Goal: Go to known website: Access a specific website the user already knows

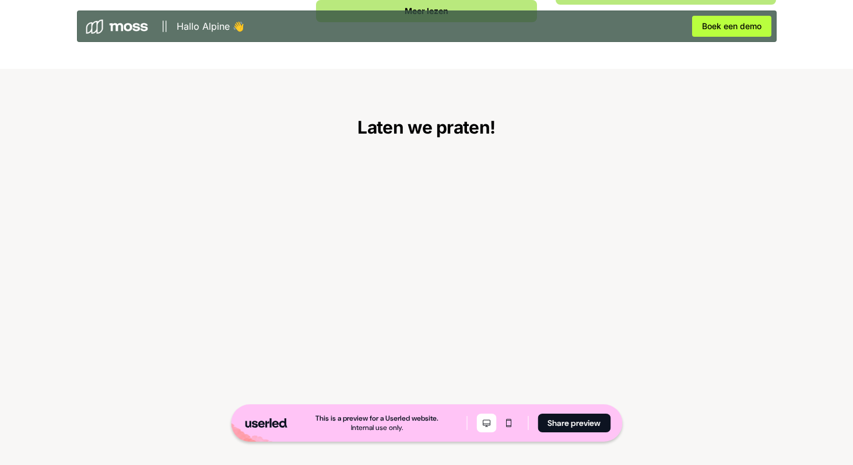
scroll to position [1938, 0]
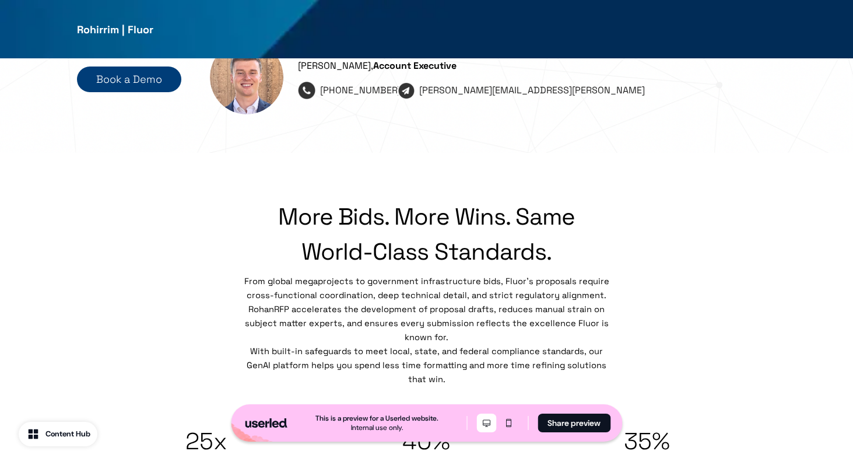
scroll to position [243, 0]
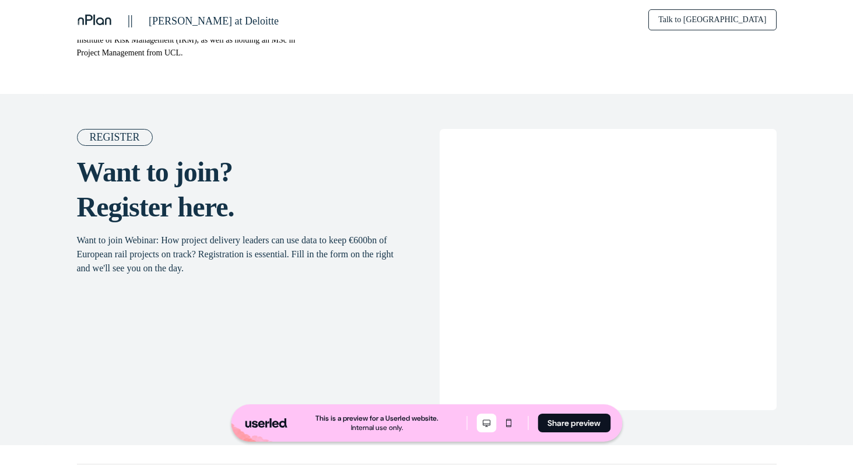
scroll to position [1926, 0]
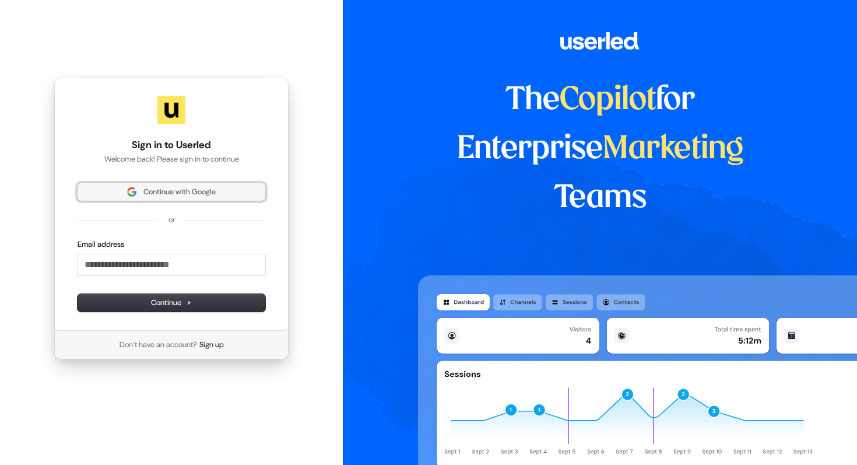
click at [241, 199] on button "Continue with Google" at bounding box center [172, 191] width 188 height 17
